Goal: Check status: Check status

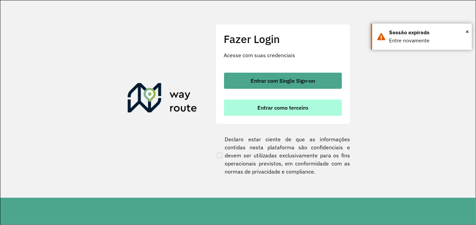
click at [277, 107] on span "Entrar como terceiro" at bounding box center [282, 107] width 51 height 5
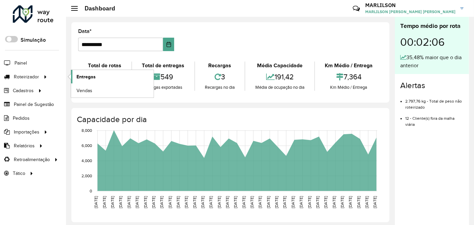
click at [96, 79] on link "Entregas" at bounding box center [112, 76] width 82 height 13
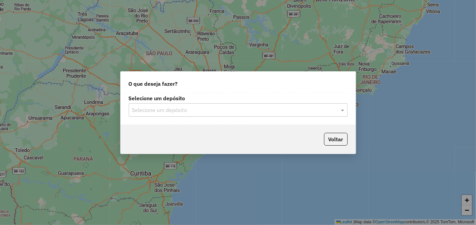
click at [199, 114] on input "text" at bounding box center [231, 110] width 199 height 8
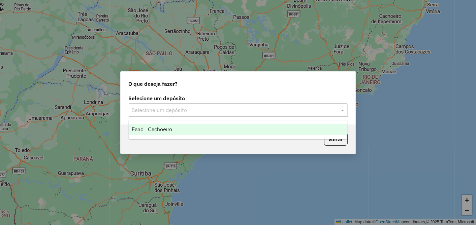
click at [186, 126] on div "Farid - Cachoeiro" at bounding box center [238, 129] width 218 height 11
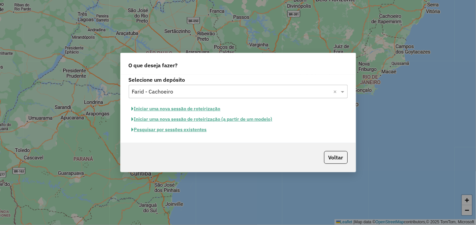
click at [181, 125] on button "Pesquisar por sessões existentes" at bounding box center [169, 130] width 81 height 10
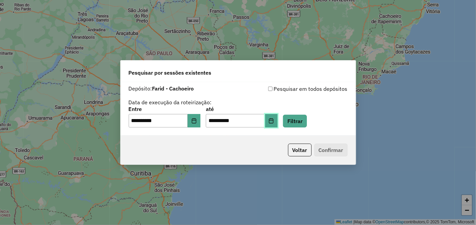
click at [277, 120] on button "Choose Date" at bounding box center [271, 120] width 13 height 13
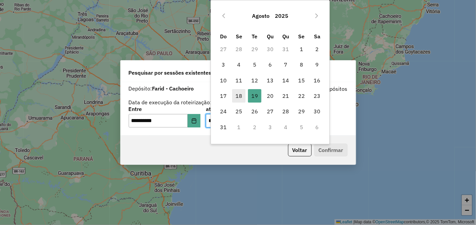
click at [239, 98] on span "18" at bounding box center [238, 95] width 13 height 13
type input "**********"
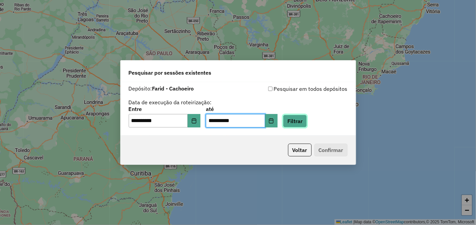
click at [307, 123] on button "Filtrar" at bounding box center [295, 121] width 24 height 13
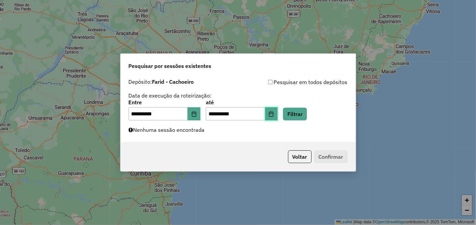
click at [274, 113] on icon "Choose Date" at bounding box center [270, 113] width 5 height 5
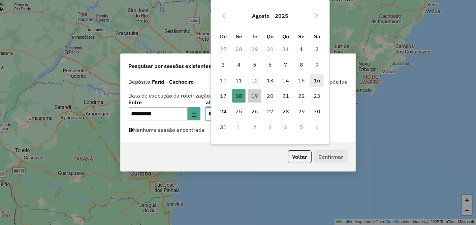
click at [314, 81] on span "16" at bounding box center [316, 80] width 13 height 13
type input "**********"
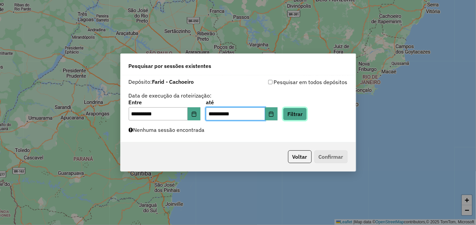
click at [301, 112] on button "Filtrar" at bounding box center [295, 114] width 24 height 13
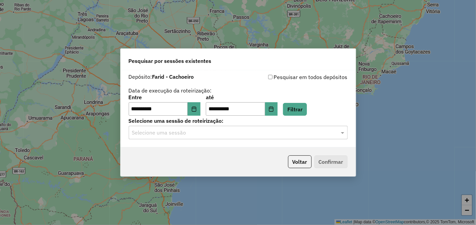
click at [214, 135] on input "text" at bounding box center [231, 133] width 199 height 8
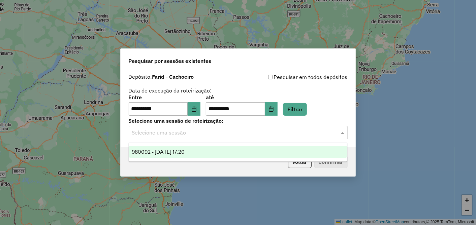
click at [199, 150] on div "980092 - 16/08/2025 17:20" at bounding box center [238, 151] width 218 height 11
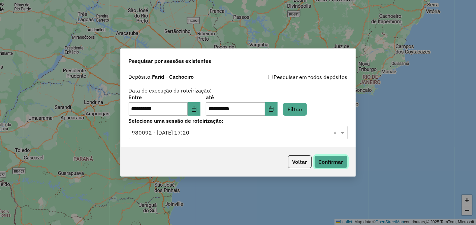
click at [336, 159] on button "Confirmar" at bounding box center [330, 162] width 33 height 13
click at [200, 112] on button "Choose Date" at bounding box center [194, 108] width 13 height 13
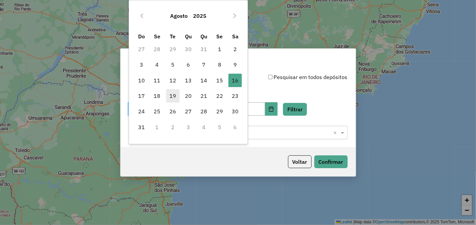
click at [179, 95] on span "19" at bounding box center [172, 95] width 13 height 13
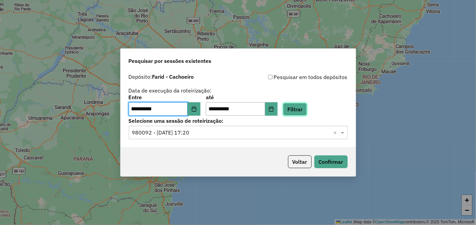
click at [304, 108] on button "Filtrar" at bounding box center [295, 109] width 24 height 13
click at [202, 135] on input "text" at bounding box center [231, 133] width 199 height 8
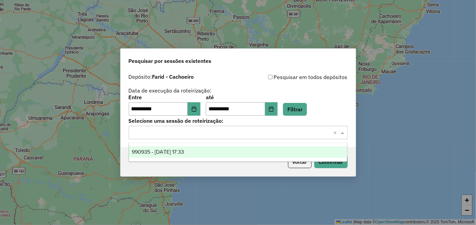
click at [194, 147] on div "990935 - 19/08/2025 17:33" at bounding box center [238, 151] width 218 height 11
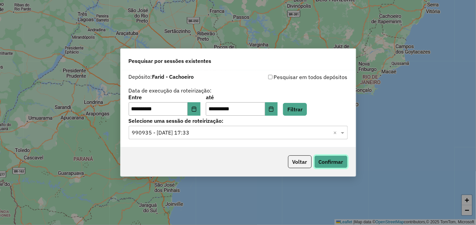
click at [335, 160] on button "Confirmar" at bounding box center [330, 162] width 33 height 13
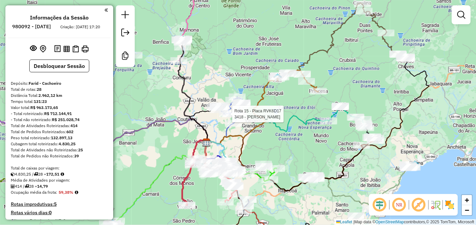
select select "**********"
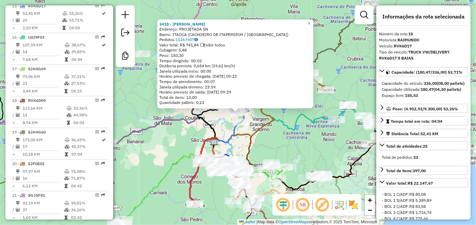
drag, startPoint x: 283, startPoint y: 121, endPoint x: 274, endPoint y: 125, distance: 9.6
click at [283, 121] on icon at bounding box center [275, 128] width 122 height 28
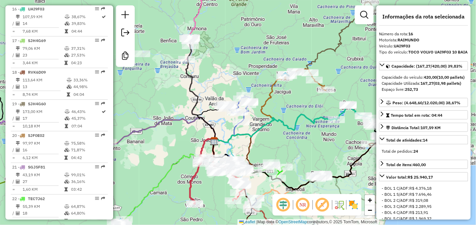
scroll to position [738, 0]
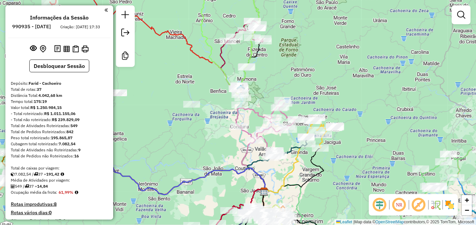
drag, startPoint x: 263, startPoint y: 58, endPoint x: 286, endPoint y: 79, distance: 31.5
click at [285, 76] on div "Janela de atendimento Grade de atendimento Capacidade Transportadoras Veículos …" at bounding box center [238, 112] width 476 height 225
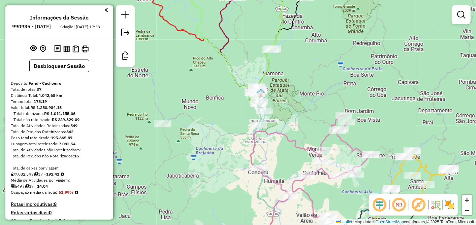
drag, startPoint x: 305, startPoint y: 97, endPoint x: 265, endPoint y: 65, distance: 51.7
click at [272, 66] on div "Janela de atendimento Grade de atendimento Capacidade Transportadoras Veículos …" at bounding box center [238, 112] width 476 height 225
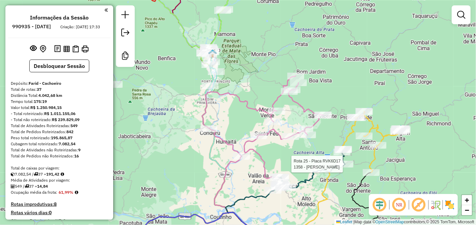
select select "**********"
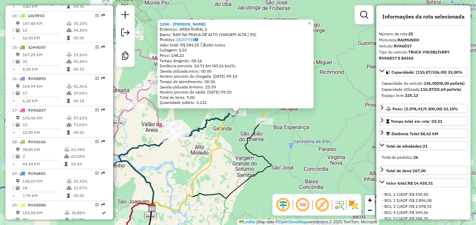
scroll to position [1021, 0]
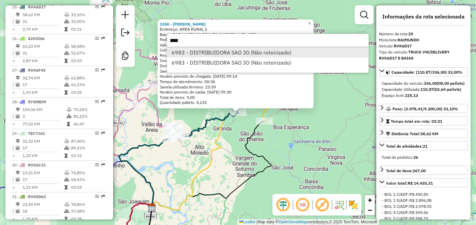
type input "****"
click at [215, 51] on li "6983 - DISTRIBUIDORA SAO JO (Não roteirizado)" at bounding box center [267, 52] width 201 height 10
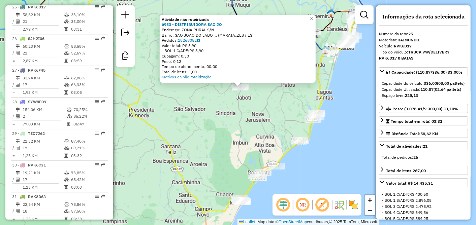
drag, startPoint x: 344, startPoint y: 93, endPoint x: 345, endPoint y: 99, distance: 6.4
click at [344, 93] on div "Atividade não roteirizada 6983 - DISTRIBUIDORA SAO JO Endereço: ZONA RURAL S/N …" at bounding box center [238, 112] width 476 height 225
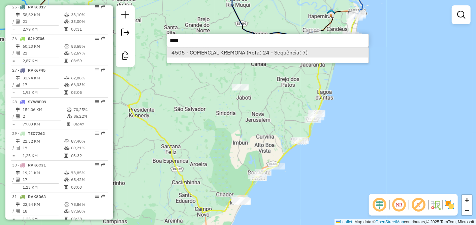
type input "****"
click at [252, 54] on li "4505 - COMERCIAL KREMONA (Rota: 24 - Sequência: 7)" at bounding box center [267, 52] width 201 height 10
select select "**********"
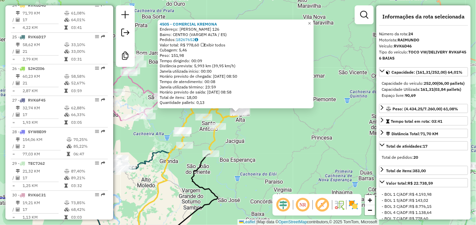
scroll to position [990, 0]
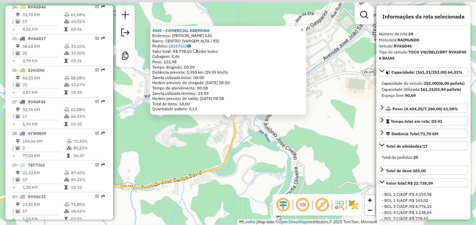
drag, startPoint x: 243, startPoint y: 139, endPoint x: 262, endPoint y: 149, distance: 21.4
click at [262, 149] on div "4505 - COMERCIAL KREMONA Endereço: NICOLAU MONTEIRO 126 Bairro: CENTRO (VARGEM …" at bounding box center [238, 112] width 476 height 225
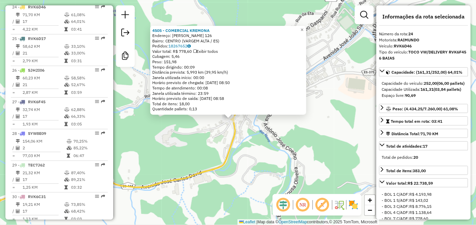
click at [296, 145] on div "4505 - COMERCIAL KREMONA Endereço: NICOLAU MONTEIRO 126 Bairro: CENTRO (VARGEM …" at bounding box center [238, 112] width 476 height 225
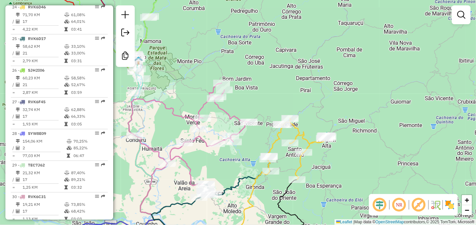
drag, startPoint x: 337, startPoint y: 147, endPoint x: 334, endPoint y: 88, distance: 59.7
click at [335, 92] on div "Janela de atendimento Grade de atendimento Capacidade Transportadoras Veículos …" at bounding box center [238, 112] width 476 height 225
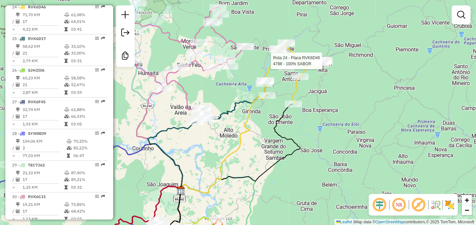
drag, startPoint x: 339, startPoint y: 108, endPoint x: 337, endPoint y: 93, distance: 14.9
click at [337, 94] on div "Rota 24 - Placa RVK6D46 4788 - 100% SABOR Janela de atendimento Grade de atendi…" at bounding box center [238, 112] width 476 height 225
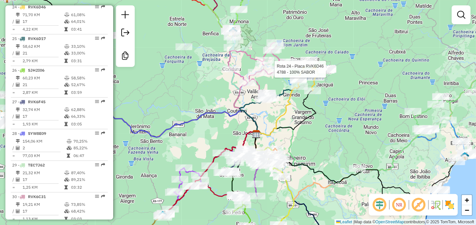
drag, startPoint x: 342, startPoint y: 126, endPoint x: 338, endPoint y: 79, distance: 47.0
click at [341, 92] on div "Rota 24 - Placa RVK6D46 4788 - 100% SABOR Janela de atendimento Grade de atendi…" at bounding box center [238, 112] width 476 height 225
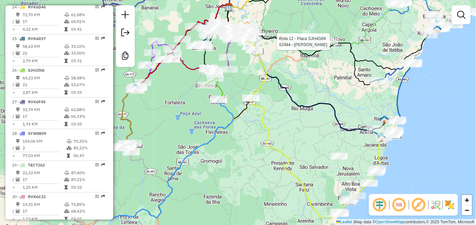
drag, startPoint x: 329, startPoint y: 121, endPoint x: 314, endPoint y: 60, distance: 63.3
click at [315, 67] on div "Rota 24 - Placa RVK6D46 4788 - 100% SABOR Rota 12 - Placa SJH4G69 62444 - SHEIL…" at bounding box center [238, 112] width 476 height 225
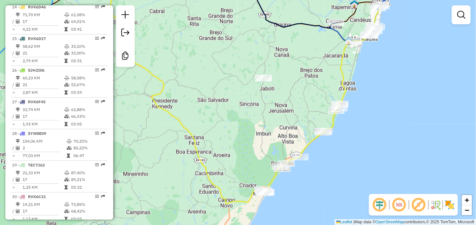
drag, startPoint x: 330, startPoint y: 140, endPoint x: 260, endPoint y: 104, distance: 79.2
click at [260, 104] on div "Rota 24 - Placa RVK6D46 4788 - 100% SABOR Rota 12 - Placa SJH4G69 62444 - SHEIL…" at bounding box center [238, 112] width 476 height 225
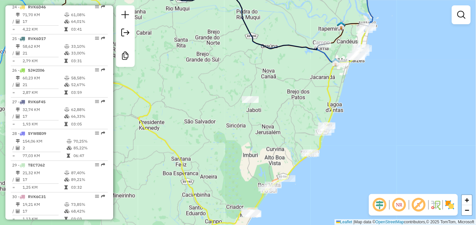
drag, startPoint x: 283, startPoint y: 110, endPoint x: 271, endPoint y: 130, distance: 23.3
click at [271, 130] on div "Rota 24 - Placa RVK6D46 4788 - 100% SABOR Rota 12 - Placa SJH4G69 62444 - SHEIL…" at bounding box center [238, 112] width 476 height 225
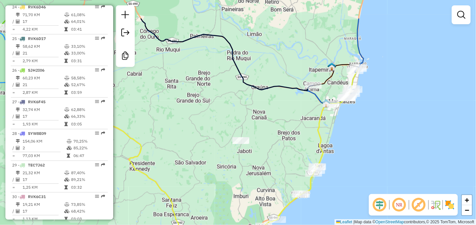
drag, startPoint x: 302, startPoint y: 112, endPoint x: 299, endPoint y: 146, distance: 34.1
click at [299, 146] on div "Rota 24 - Placa RVK6D46 4788 - 100% SABOR Rota 12 - Placa SJH4G69 62444 - SHEIL…" at bounding box center [238, 112] width 476 height 225
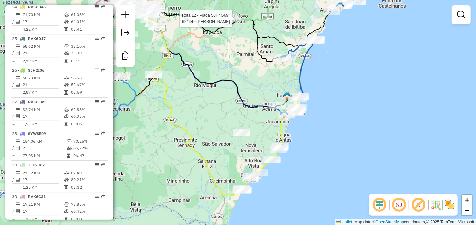
drag, startPoint x: 287, startPoint y: 154, endPoint x: 255, endPoint y: 147, distance: 32.7
click at [255, 147] on div "Rota 24 - Placa RVK6D46 4788 - 100% SABOR Rota 12 - Placa SJH4G69 62444 - SHEIL…" at bounding box center [238, 112] width 476 height 225
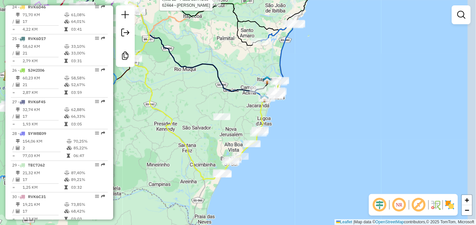
drag, startPoint x: 261, startPoint y: 130, endPoint x: 241, endPoint y: 129, distance: 19.6
click at [241, 129] on div "Rota 24 - Placa RVK6D46 4788 - 100% SABOR Rota 12 - Placa SJH4G69 62444 - SHEIL…" at bounding box center [238, 112] width 476 height 225
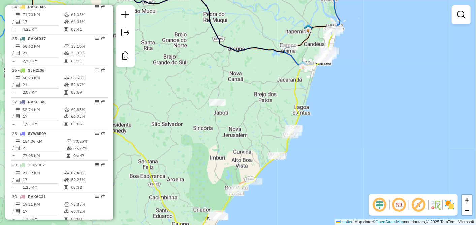
drag, startPoint x: 245, startPoint y: 136, endPoint x: 260, endPoint y: 115, distance: 25.8
click at [260, 115] on div "Rota 24 - Placa RVK6D46 4788 - 100% SABOR Rota 12 - Placa SJH4G69 62444 - SHEIL…" at bounding box center [238, 112] width 476 height 225
